Goal: Navigation & Orientation: Find specific page/section

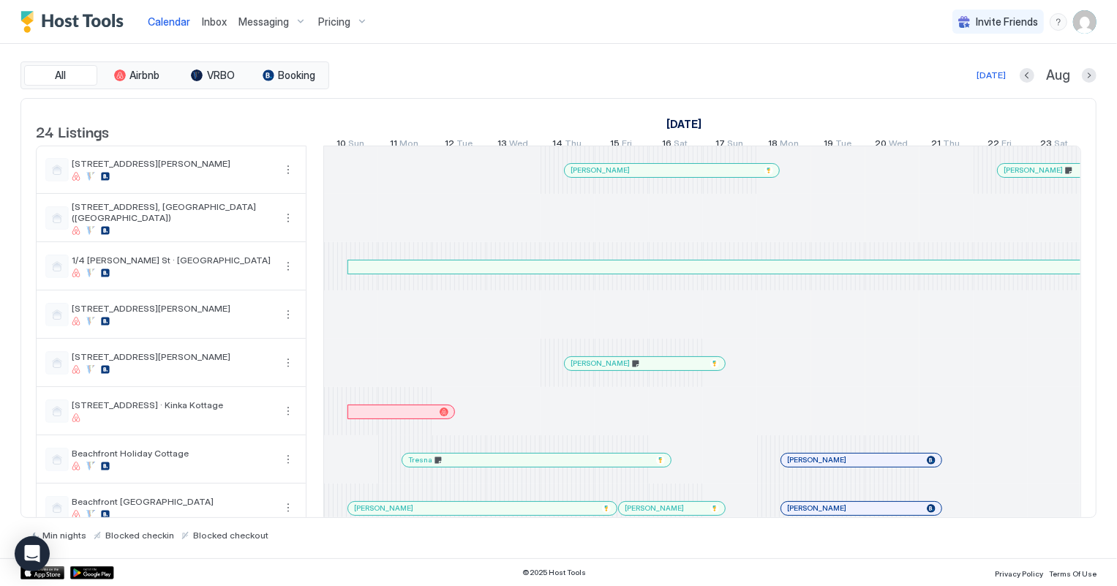
scroll to position [0, 812]
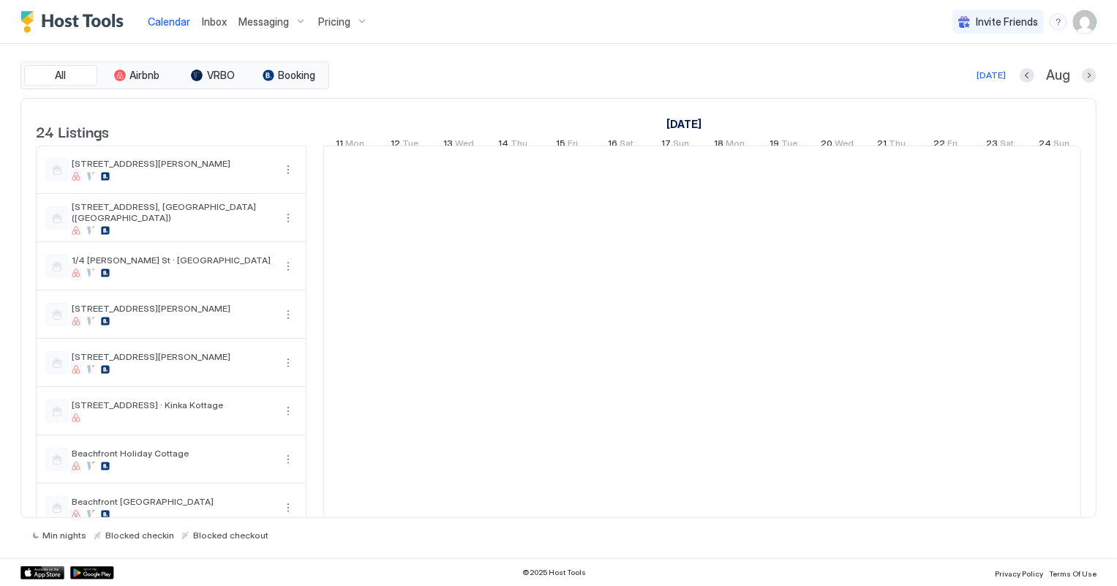
scroll to position [0, 812]
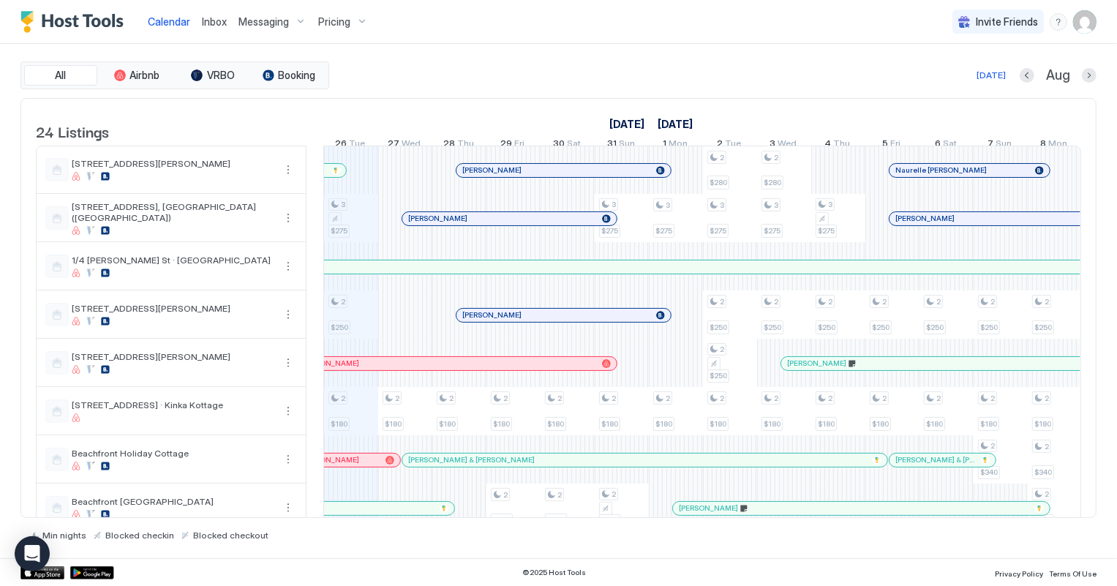
click at [532, 320] on div "[PERSON_NAME]" at bounding box center [556, 315] width 188 height 10
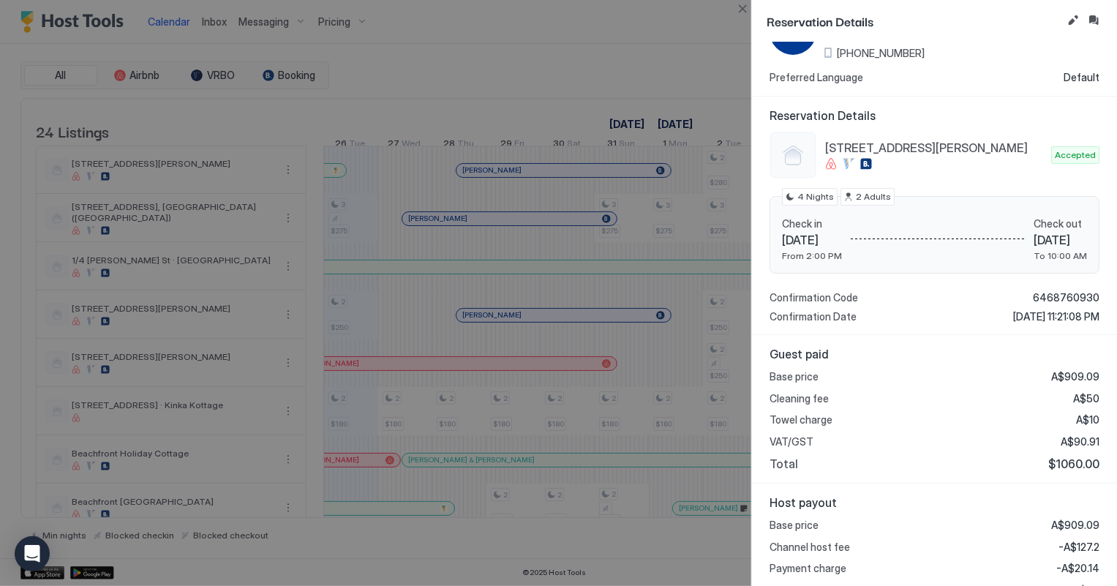
scroll to position [66, 0]
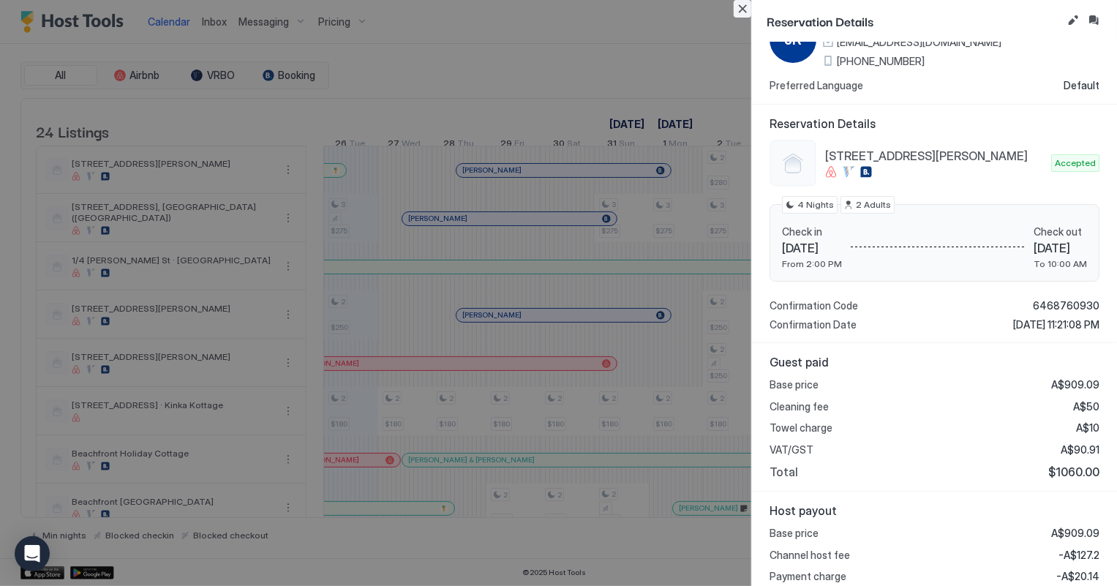
click at [737, 10] on button "Close" at bounding box center [743, 9] width 18 height 18
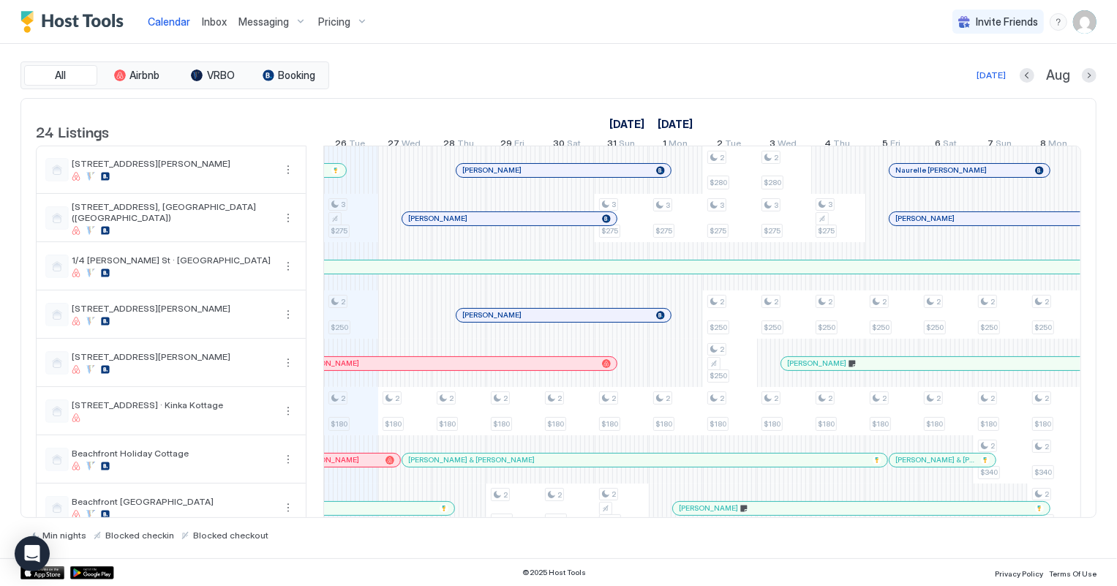
click at [208, 21] on span "Inbox" at bounding box center [214, 21] width 25 height 12
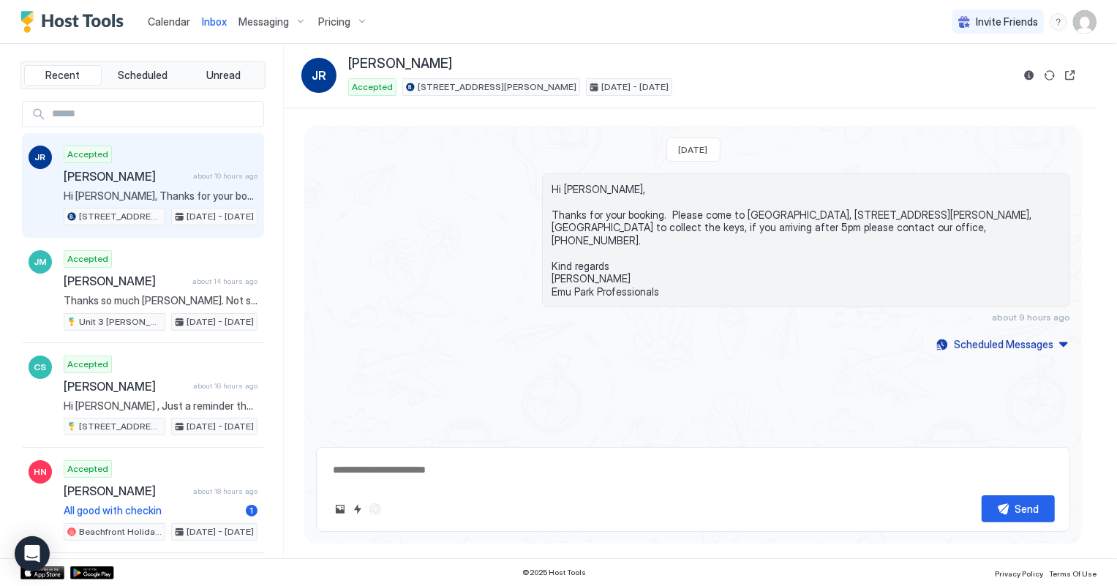
click at [173, 18] on span "Calendar" at bounding box center [169, 21] width 42 height 12
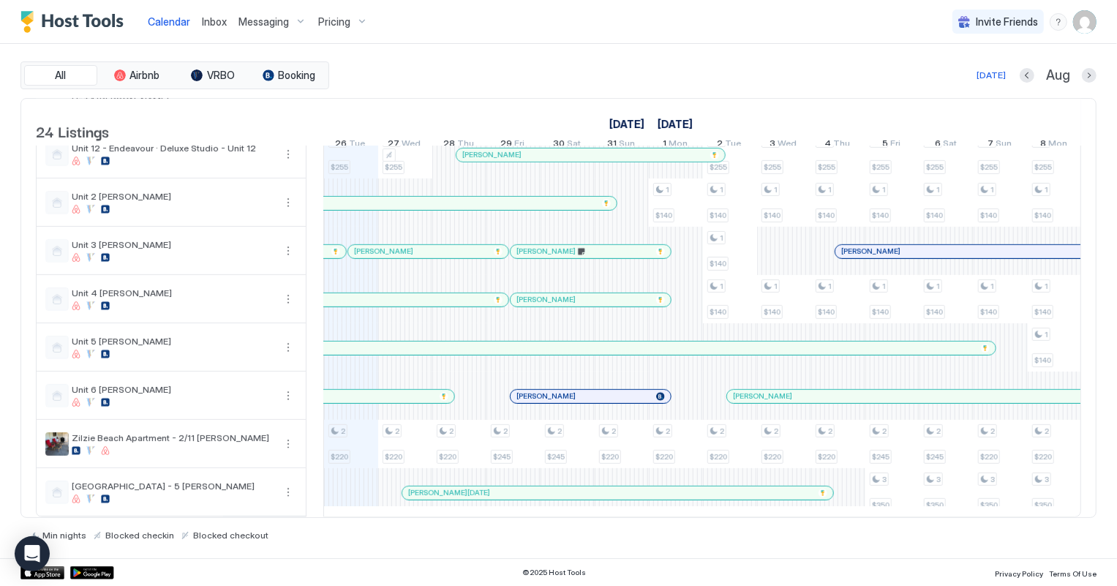
scroll to position [805, 0]
click at [678, 487] on div at bounding box center [679, 493] width 12 height 12
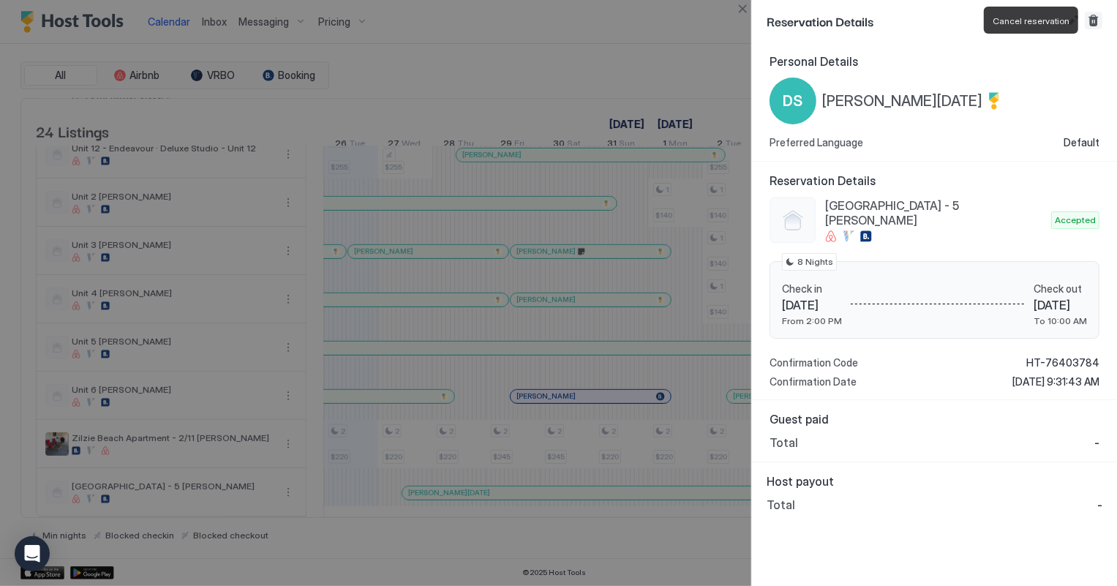
click at [1093, 20] on button "Cancel reservation" at bounding box center [1094, 21] width 18 height 18
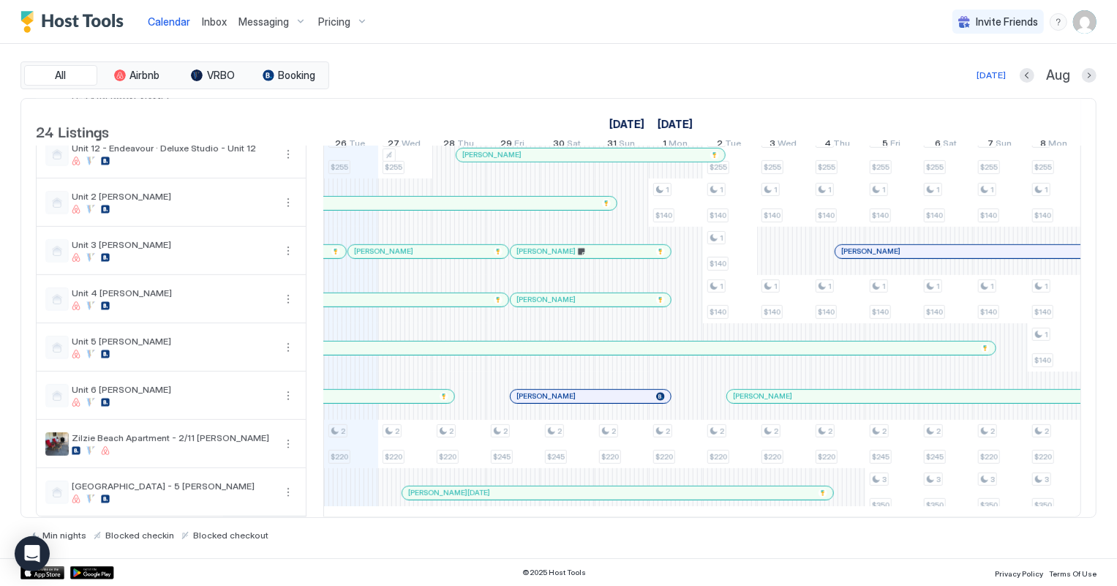
click at [638, 490] on link "[PERSON_NAME][DATE]" at bounding box center [618, 493] width 432 height 15
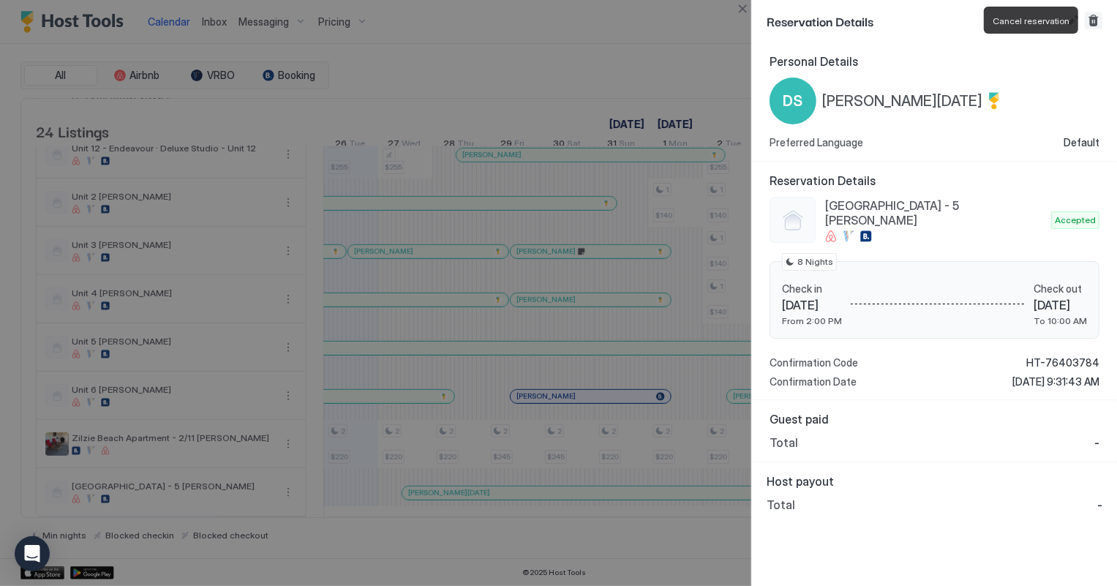
click at [1097, 20] on button "Cancel reservation" at bounding box center [1094, 21] width 18 height 18
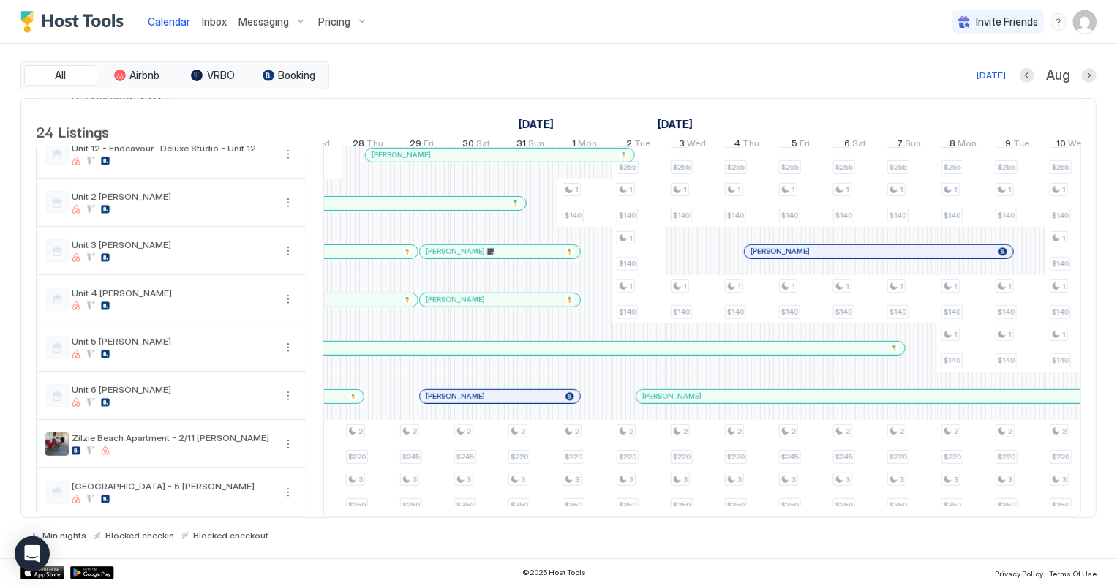
scroll to position [0, 0]
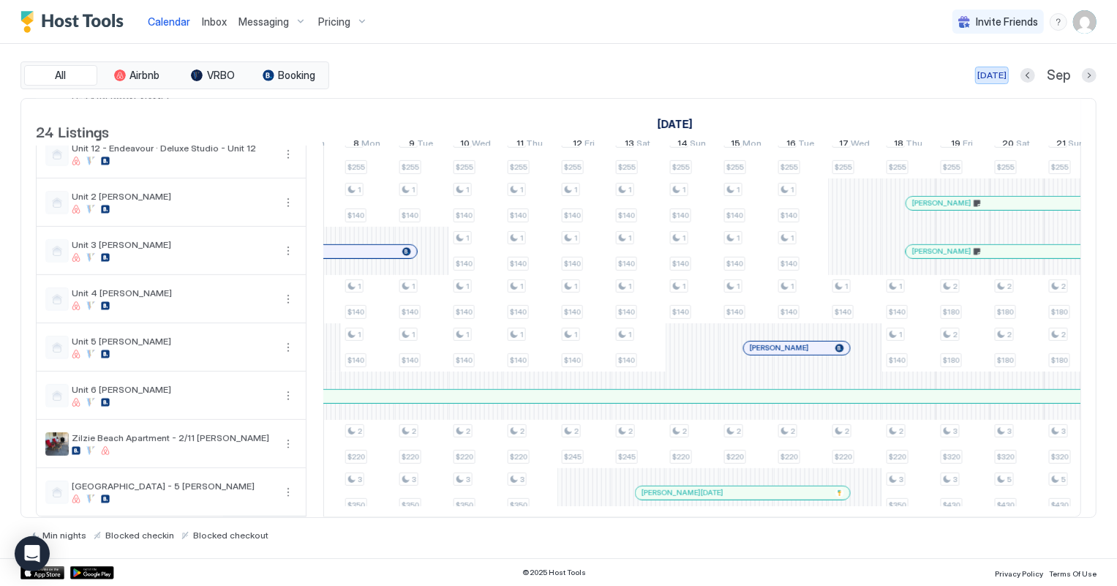
click at [990, 73] on div "[DATE]" at bounding box center [991, 75] width 29 height 13
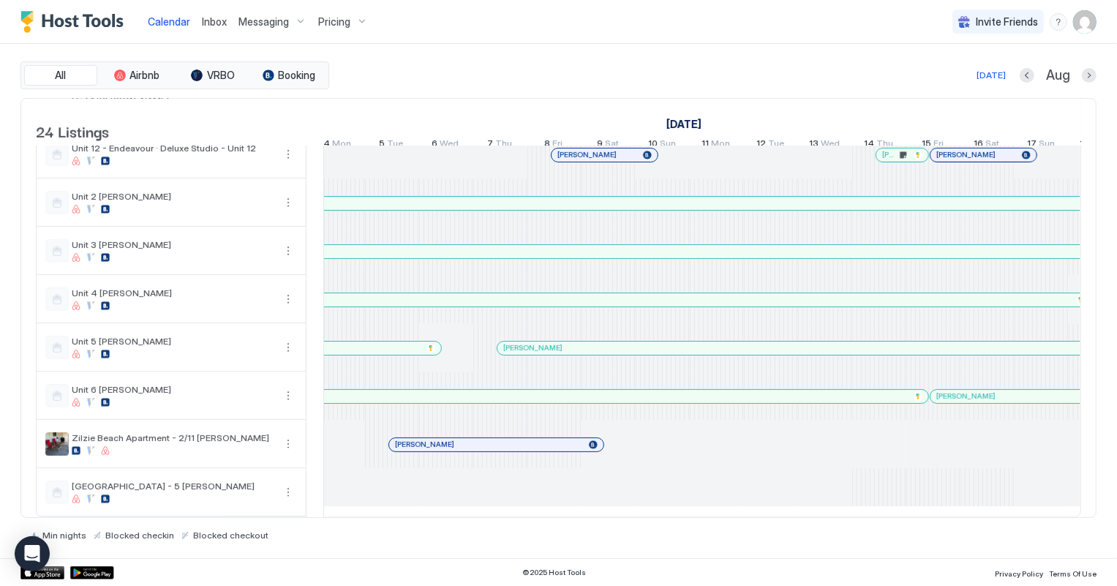
scroll to position [0, 576]
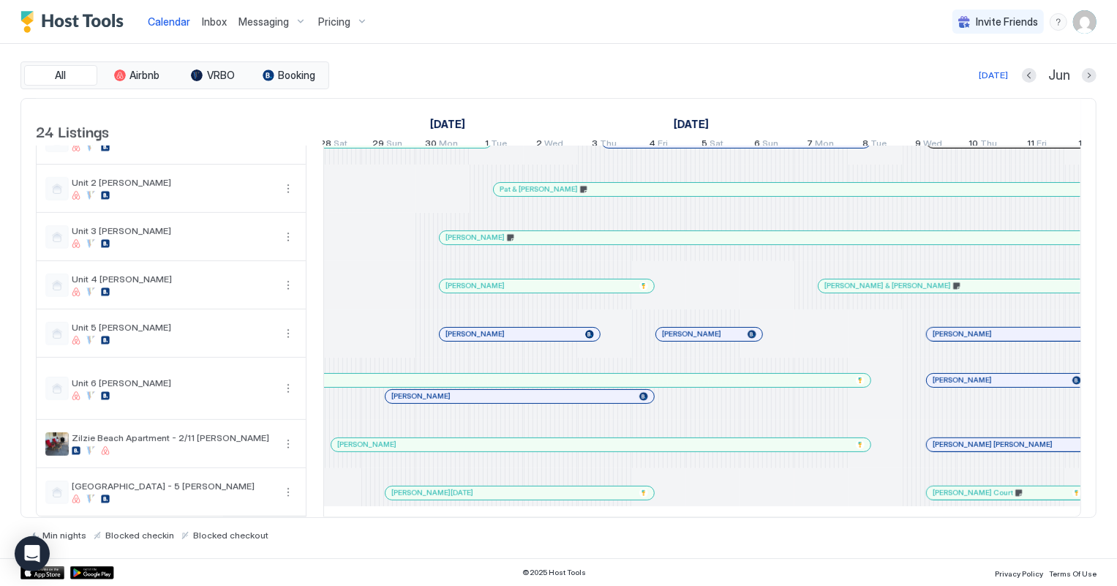
click at [547, 499] on div at bounding box center [548, 493] width 12 height 12
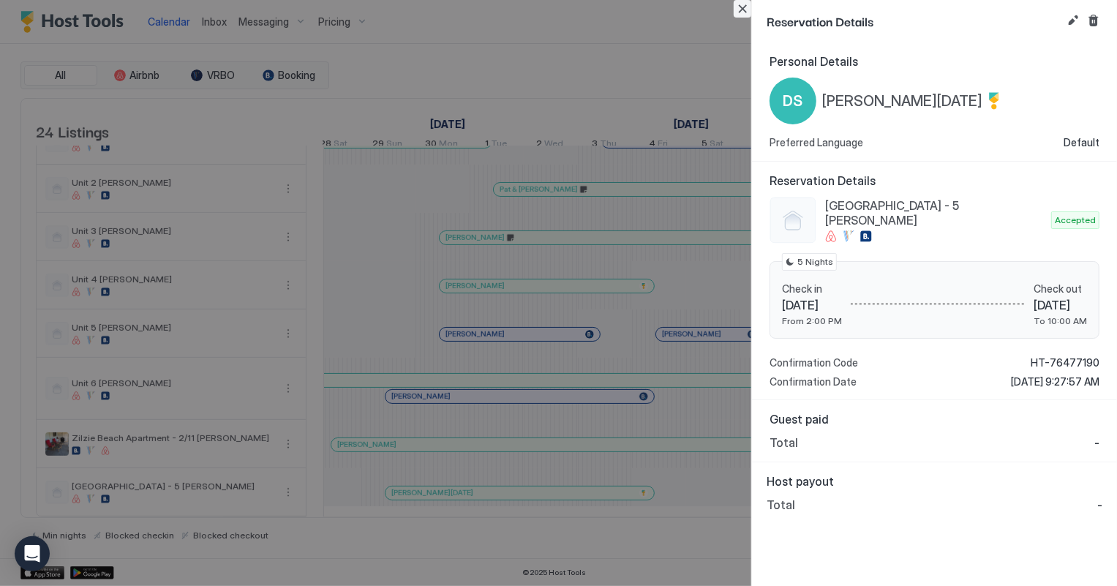
click at [746, 10] on button "Close" at bounding box center [743, 9] width 18 height 18
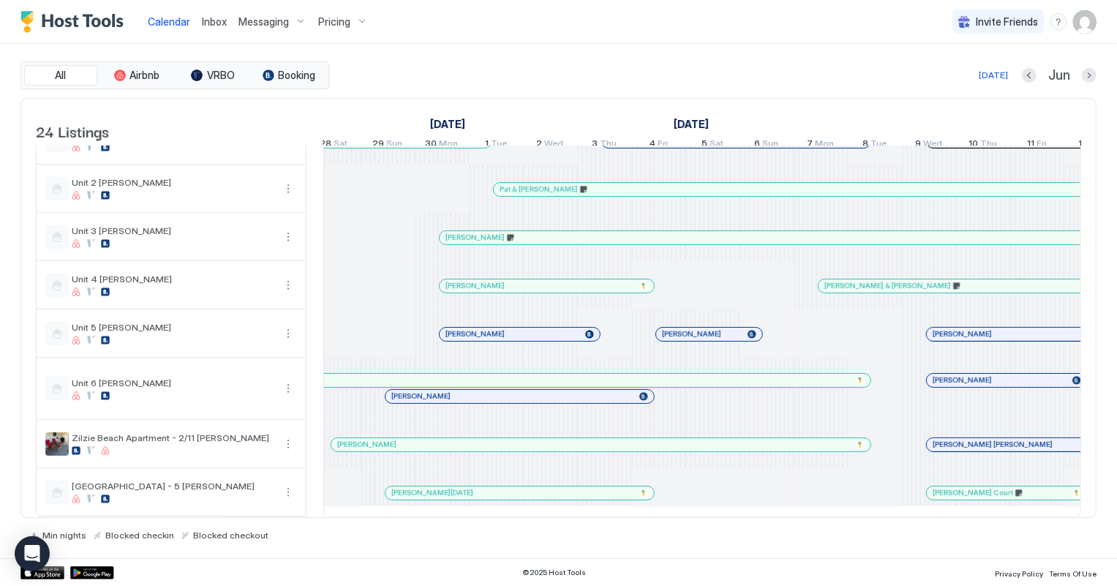
scroll to position [819, 0]
click at [997, 72] on div "[DATE]" at bounding box center [993, 75] width 29 height 13
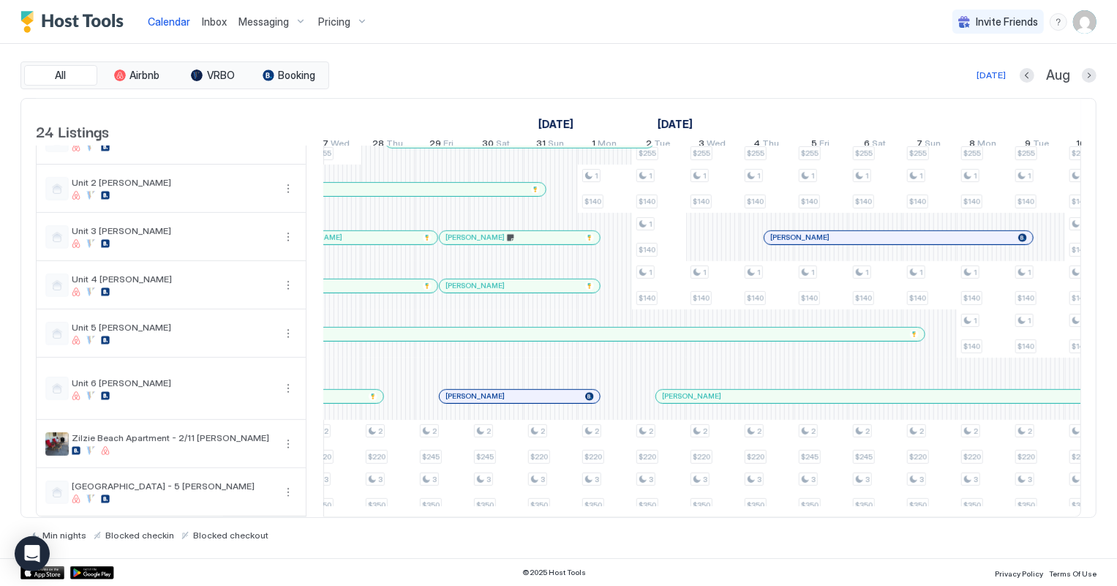
scroll to position [0, 812]
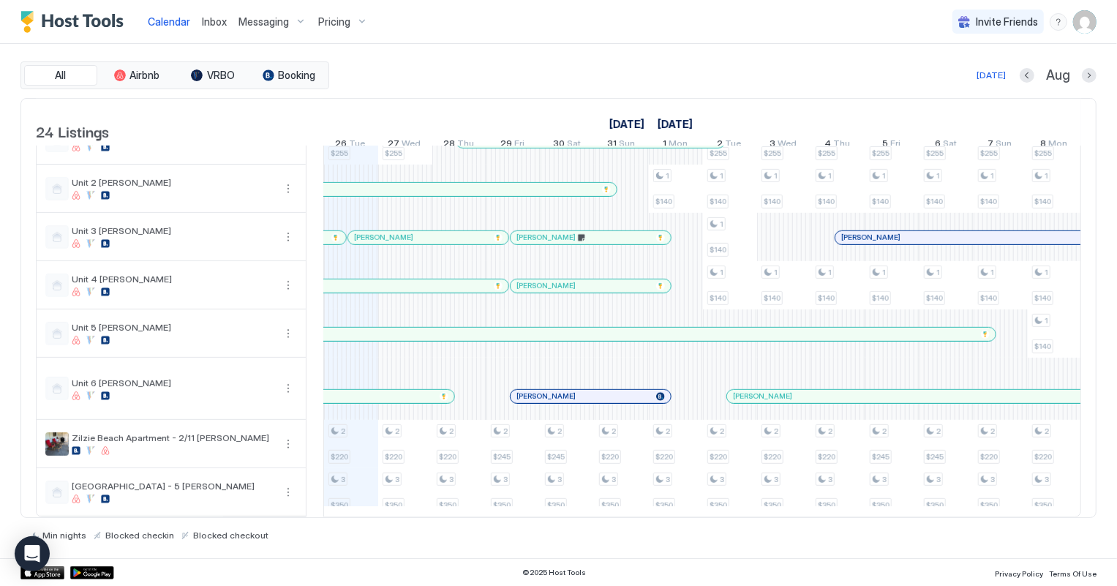
click at [206, 21] on span "Inbox" at bounding box center [214, 21] width 25 height 12
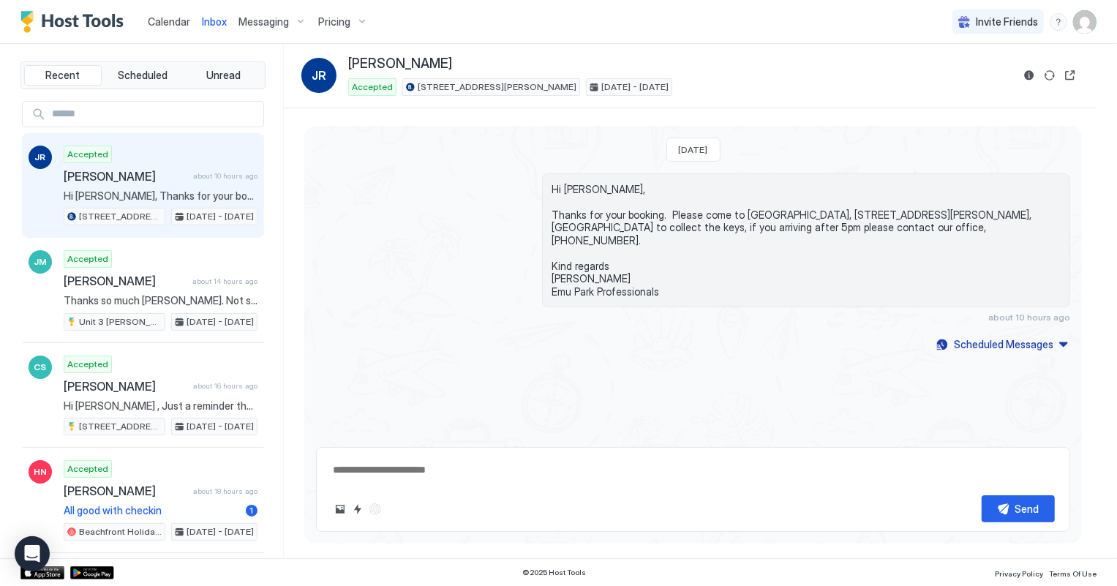
click at [154, 20] on span "Calendar" at bounding box center [169, 21] width 42 height 12
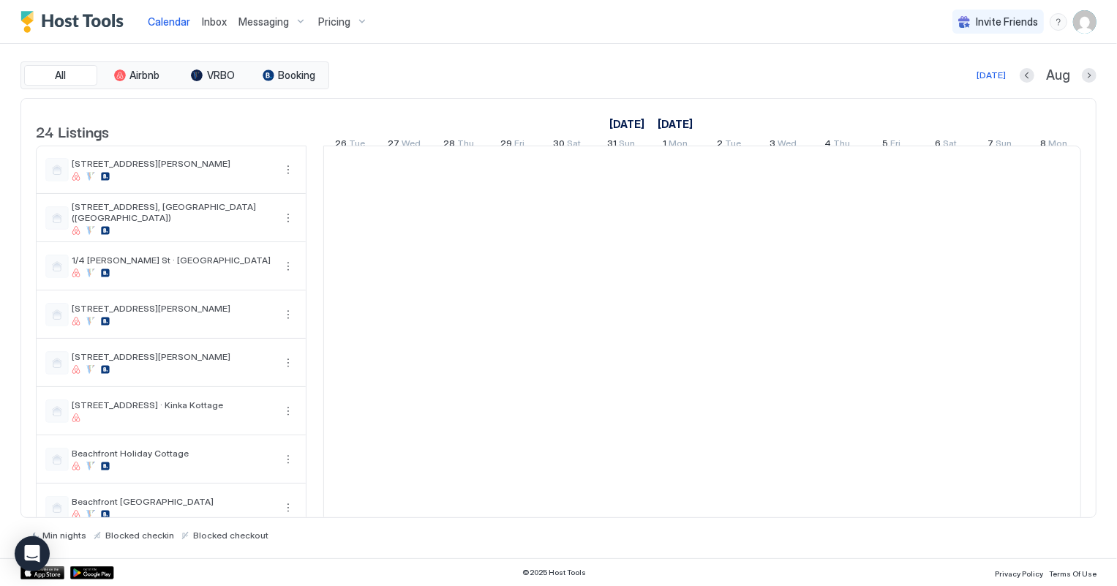
scroll to position [0, 812]
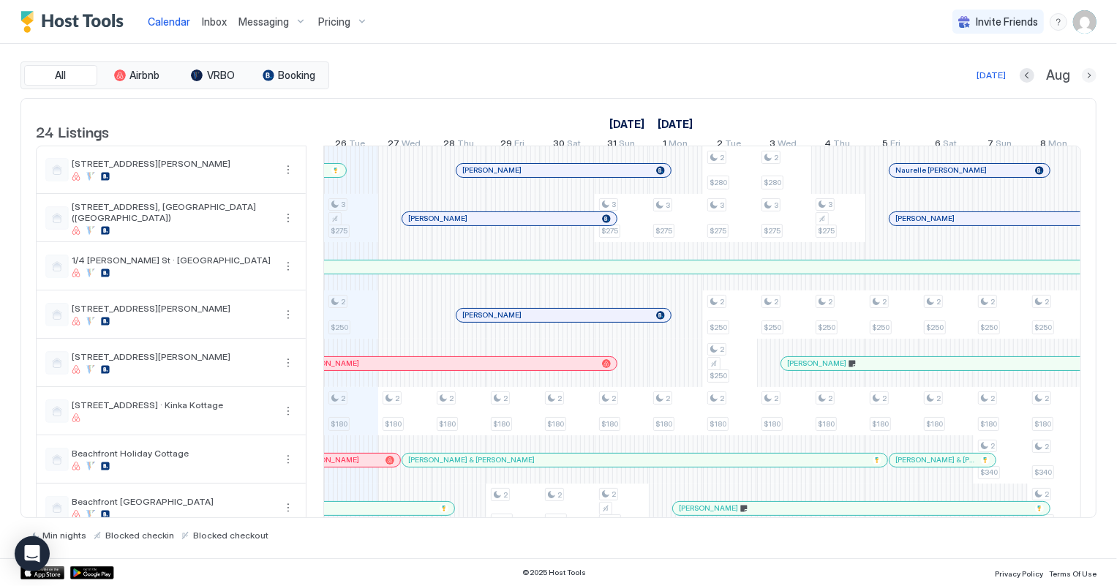
click at [1091, 73] on button "Next month" at bounding box center [1089, 75] width 15 height 15
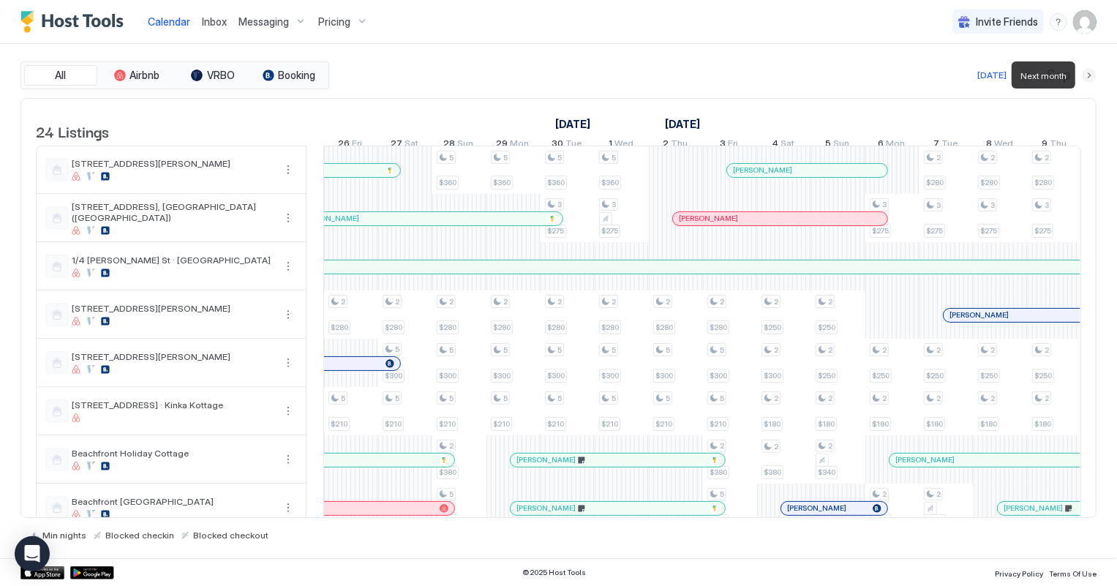
click at [1091, 73] on button "Next month" at bounding box center [1089, 75] width 15 height 15
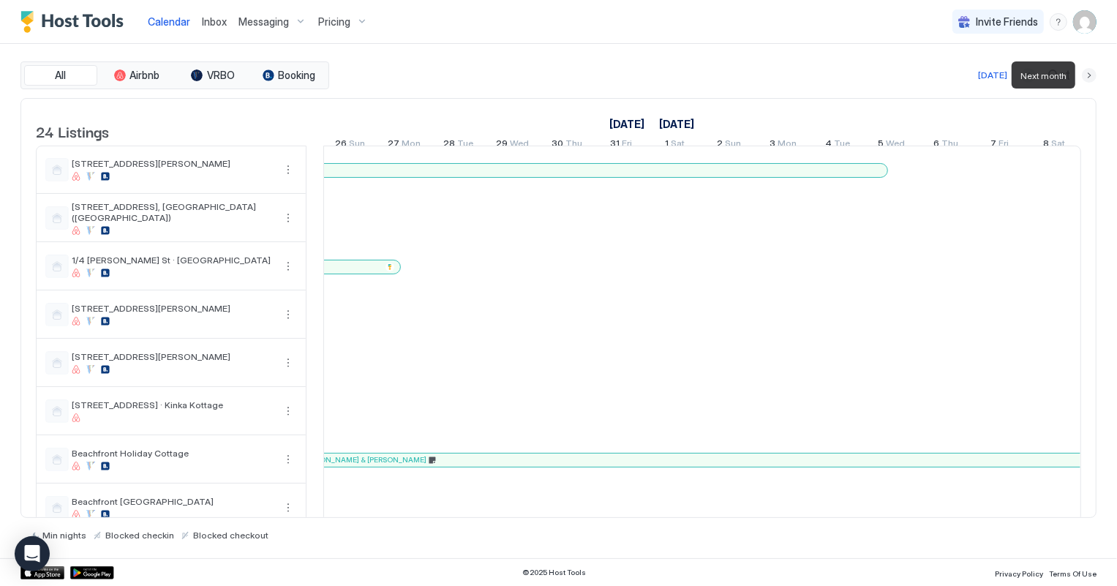
click at [1091, 73] on button "Next month" at bounding box center [1089, 75] width 15 height 15
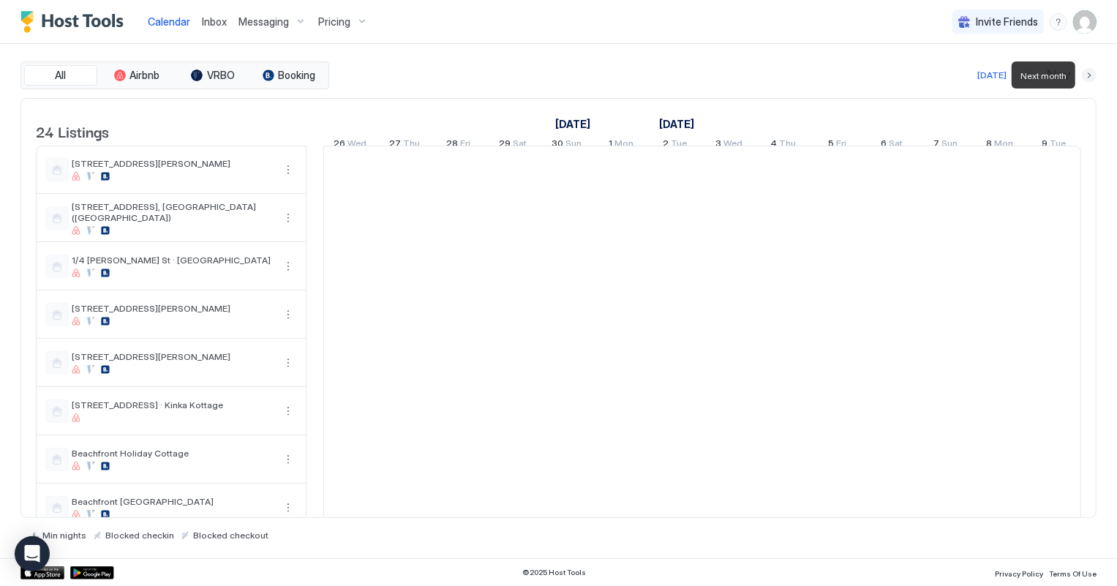
click at [1091, 73] on button "Next month" at bounding box center [1089, 75] width 15 height 15
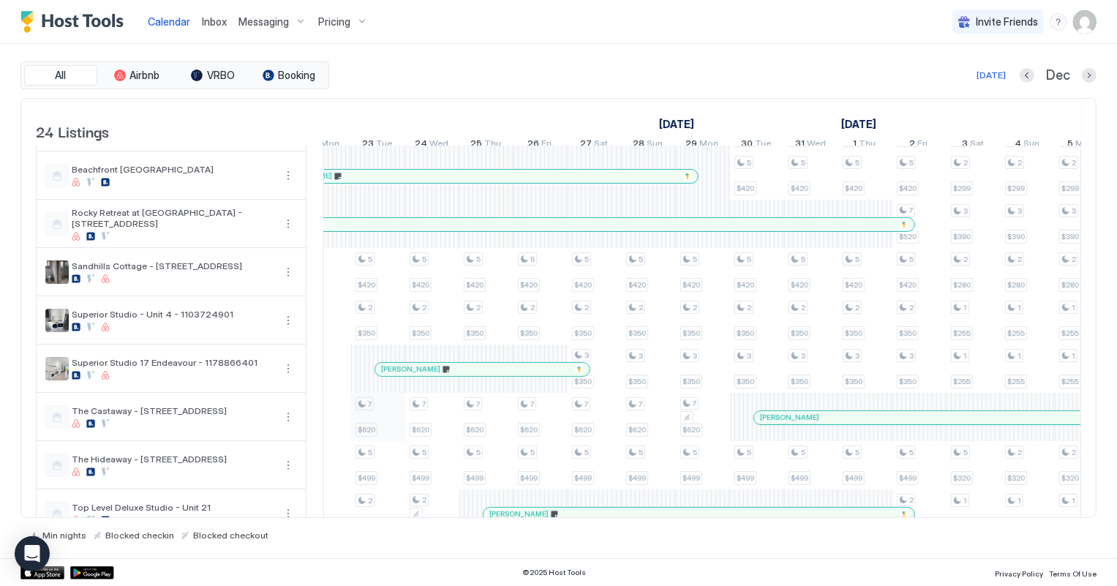
scroll to position [399, 0]
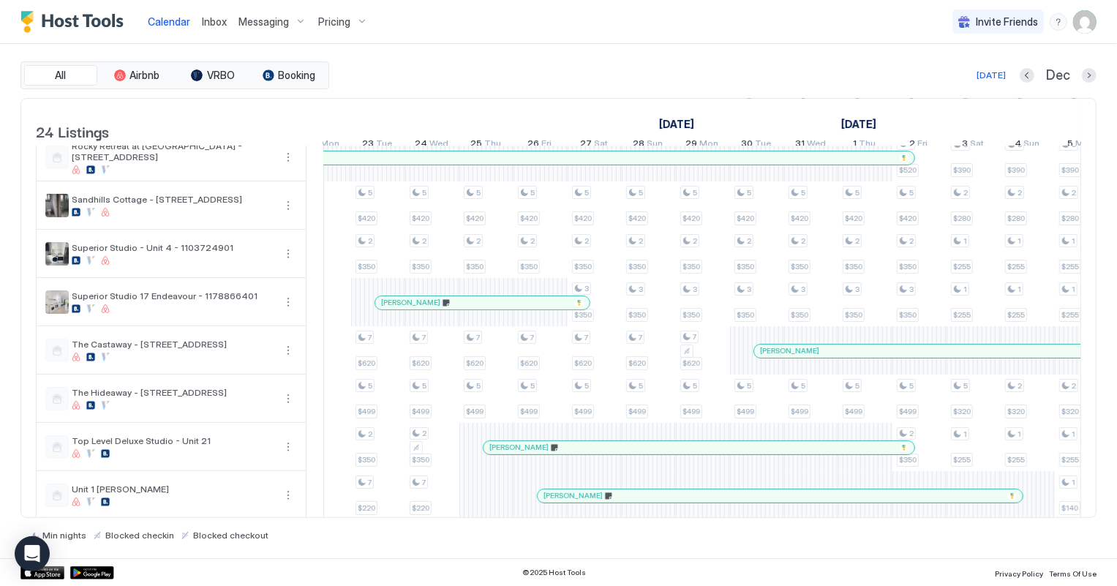
click at [831, 357] on div at bounding box center [832, 351] width 12 height 12
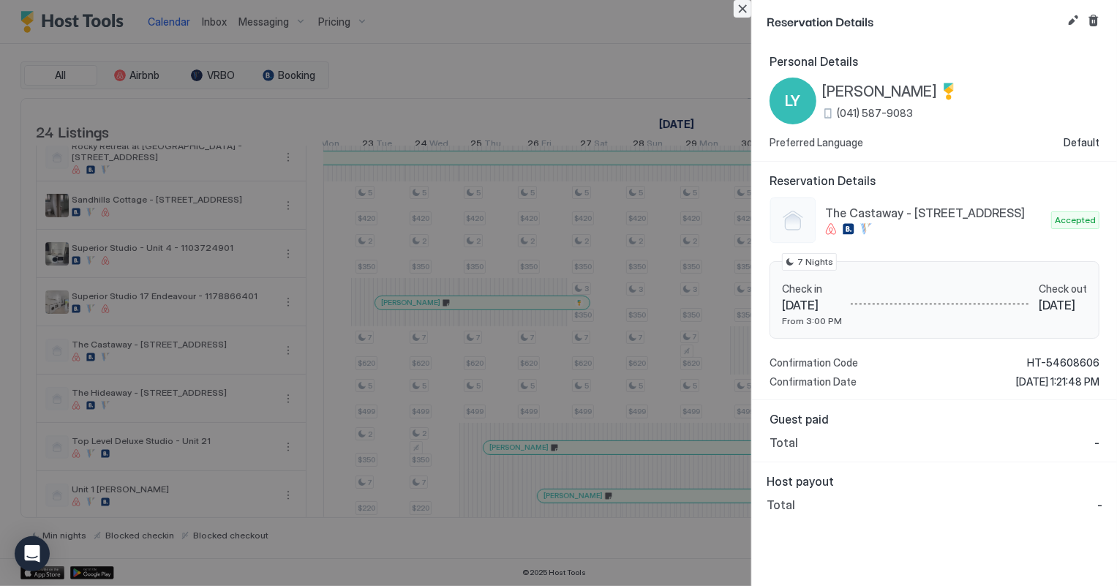
click at [744, 7] on button "Close" at bounding box center [743, 9] width 18 height 18
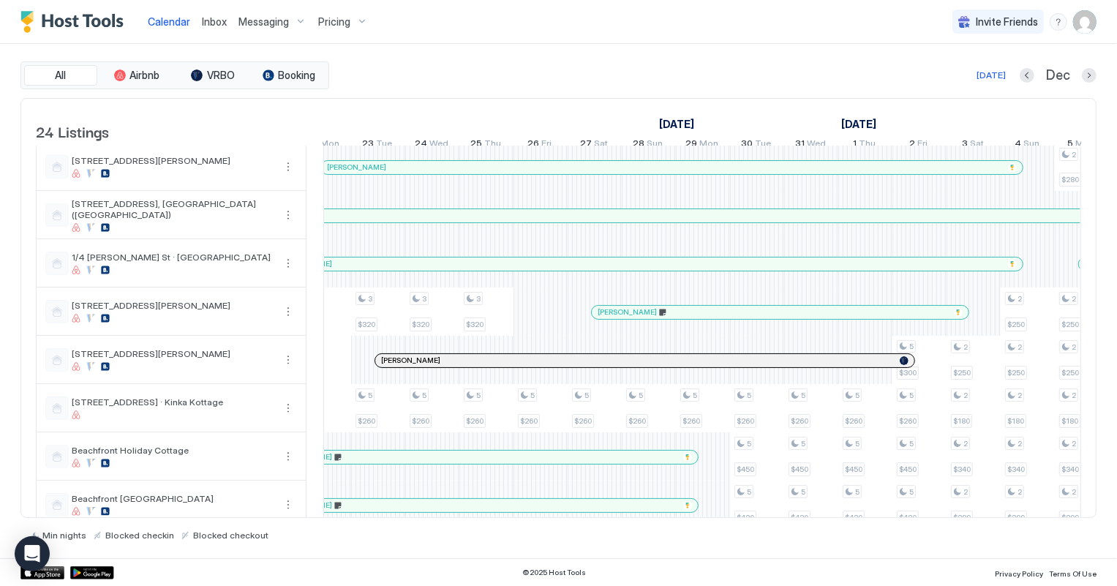
scroll to position [0, 0]
click at [995, 78] on div "[DATE]" at bounding box center [991, 75] width 29 height 13
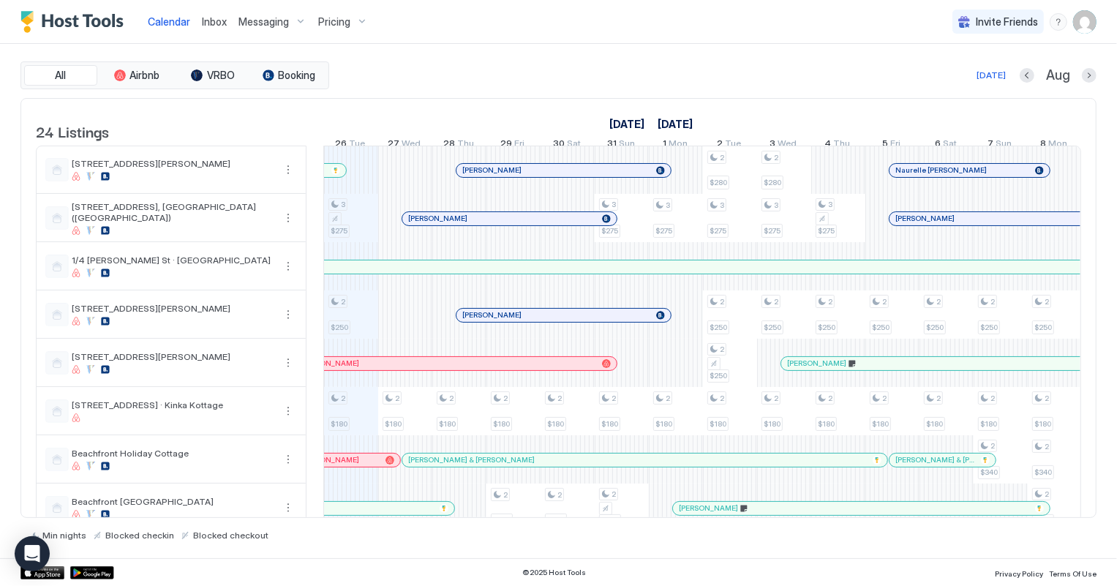
click at [212, 23] on span "Inbox" at bounding box center [214, 21] width 25 height 12
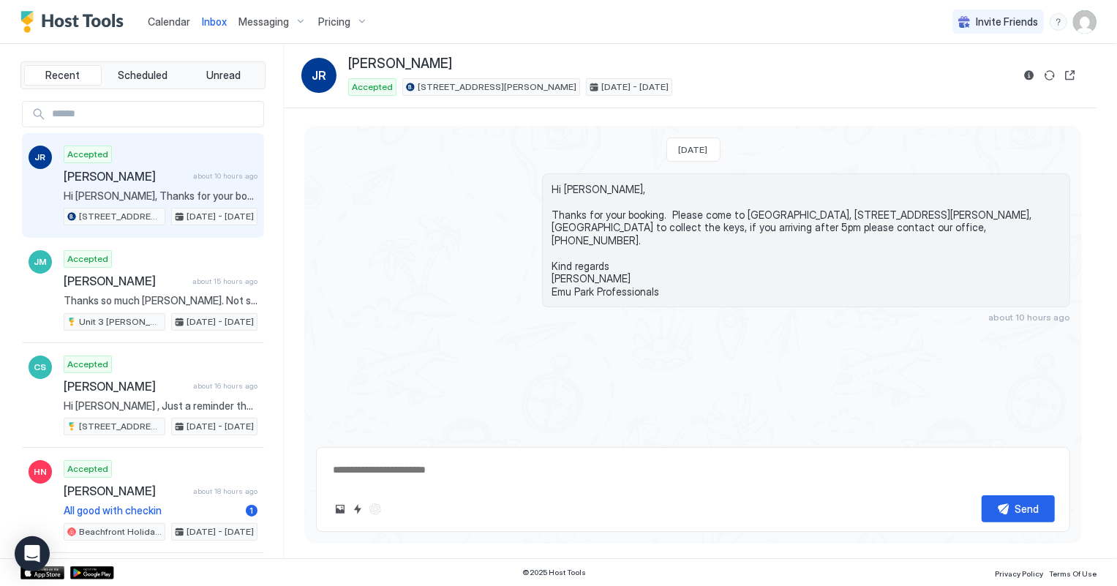
type textarea "*"
click at [172, 23] on span "Calendar" at bounding box center [169, 21] width 42 height 12
